Goal: Browse casually

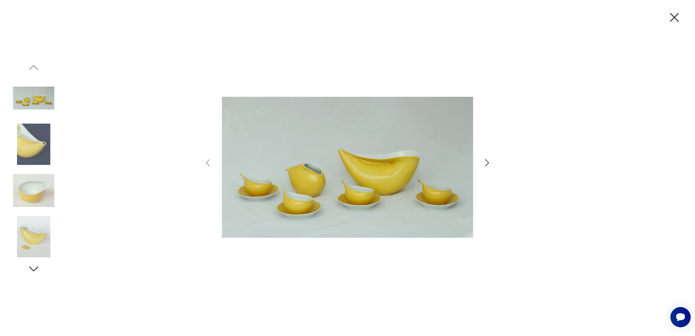
click at [488, 165] on icon "button" at bounding box center [487, 162] width 10 height 10
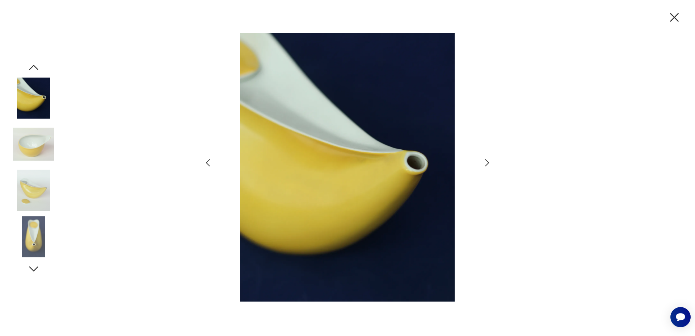
click at [487, 163] on icon "button" at bounding box center [487, 162] width 10 height 10
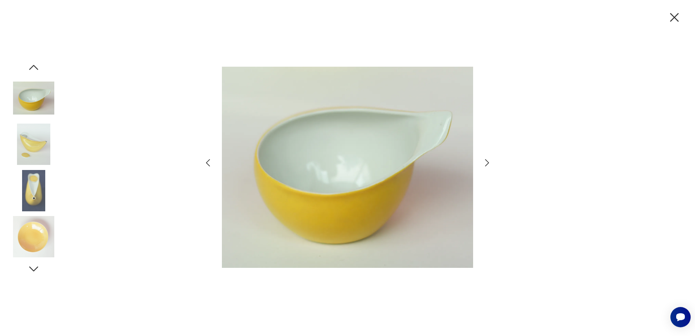
click at [487, 163] on icon "button" at bounding box center [487, 162] width 10 height 10
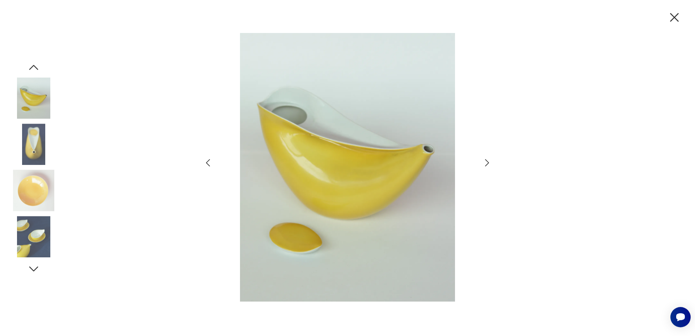
click at [487, 163] on icon "button" at bounding box center [487, 162] width 10 height 10
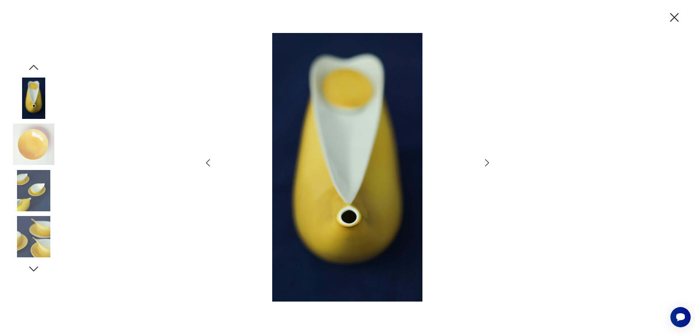
click at [487, 163] on icon "button" at bounding box center [487, 162] width 10 height 10
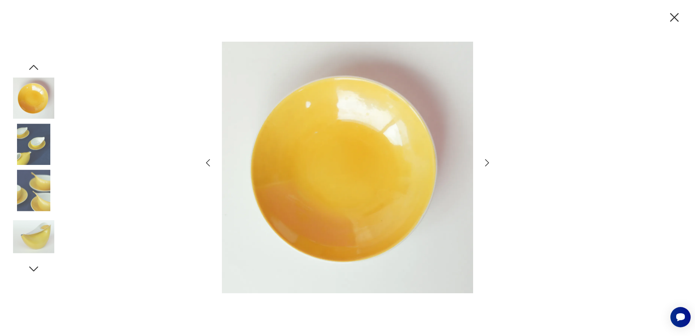
click at [487, 163] on icon "button" at bounding box center [487, 162] width 10 height 10
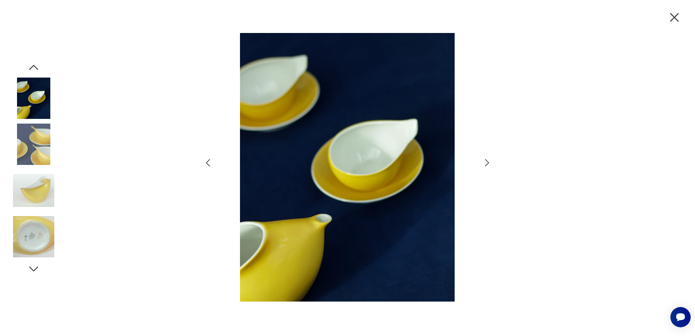
click at [487, 163] on icon "button" at bounding box center [487, 162] width 10 height 10
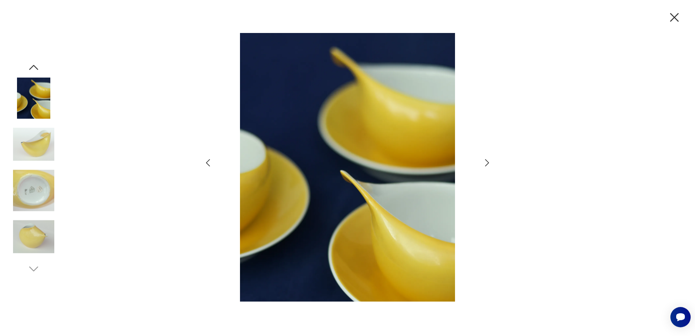
click at [487, 163] on icon "button" at bounding box center [487, 162] width 10 height 10
